Goal: Task Accomplishment & Management: Use online tool/utility

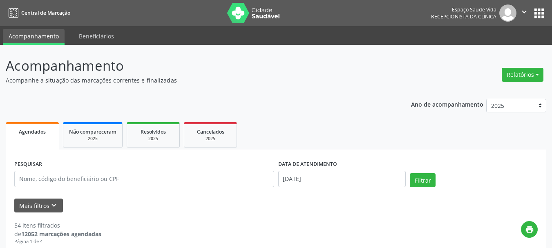
click at [527, 78] on button "Relatórios" at bounding box center [523, 75] width 42 height 14
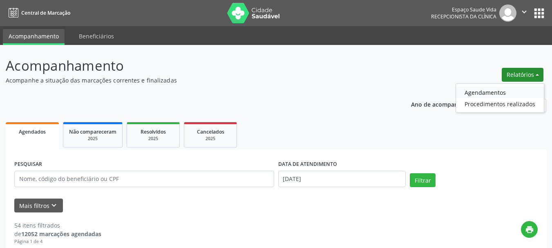
click at [474, 93] on link "Agendamentos" at bounding box center [500, 92] width 88 height 11
select select "7"
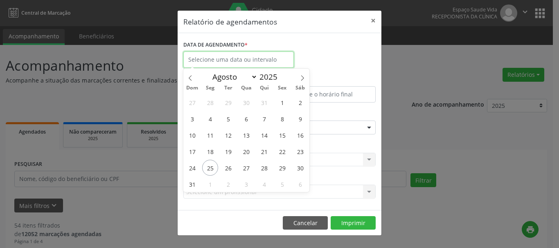
click at [219, 61] on input "text" at bounding box center [238, 60] width 110 height 16
click at [201, 168] on div "27 28 29 30 31 1 2 3 4 5 6 7 8 9 10 11 12 13 14 15 16 17 18 19 20 21 22 23 24 2…" at bounding box center [246, 143] width 126 height 98
click at [204, 168] on span "25" at bounding box center [210, 168] width 16 height 16
type input "[DATE]"
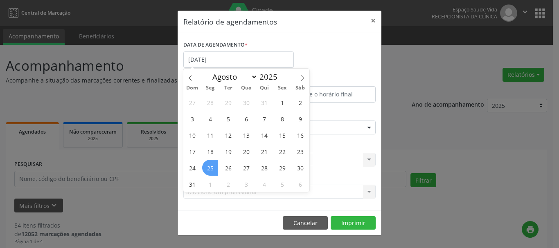
click at [215, 167] on span "25" at bounding box center [210, 168] width 16 height 16
select select "7"
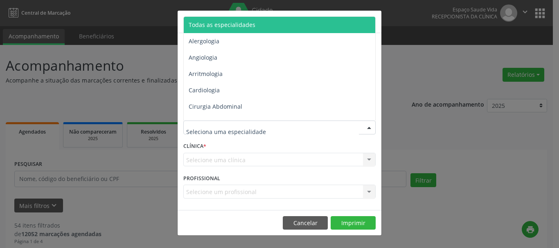
click at [215, 25] on span "Todas as especialidades" at bounding box center [222, 25] width 67 height 8
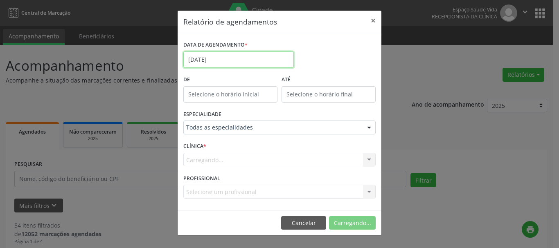
click at [196, 57] on input "[DATE]" at bounding box center [238, 60] width 110 height 16
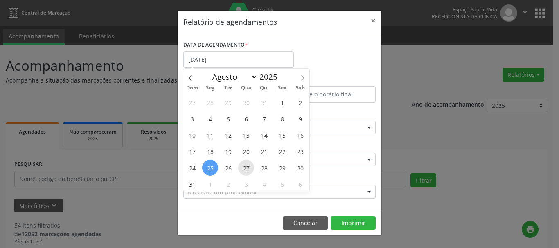
click at [245, 169] on span "27" at bounding box center [246, 168] width 16 height 16
type input "[DATE]"
click at [245, 169] on span "27" at bounding box center [246, 168] width 16 height 16
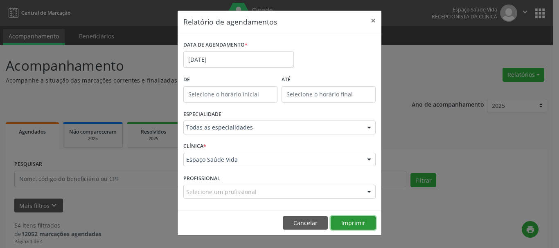
click at [367, 222] on button "Imprimir" at bounding box center [352, 223] width 45 height 14
